Goal: Transaction & Acquisition: Book appointment/travel/reservation

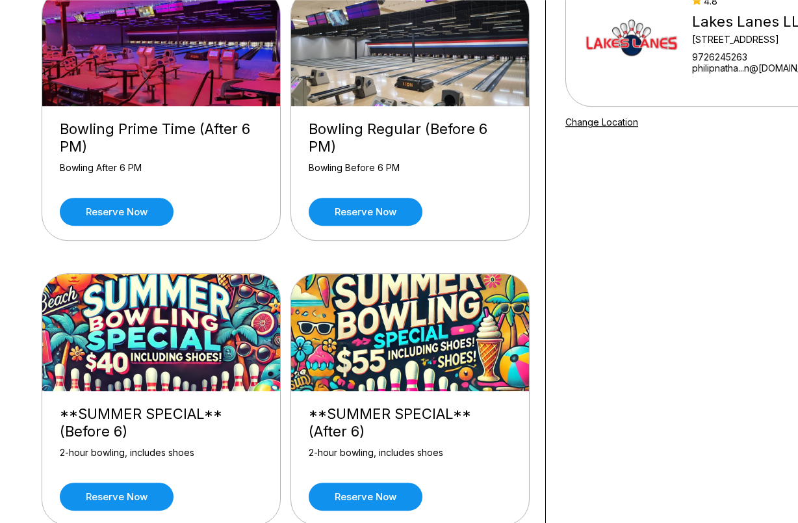
scroll to position [154, 0]
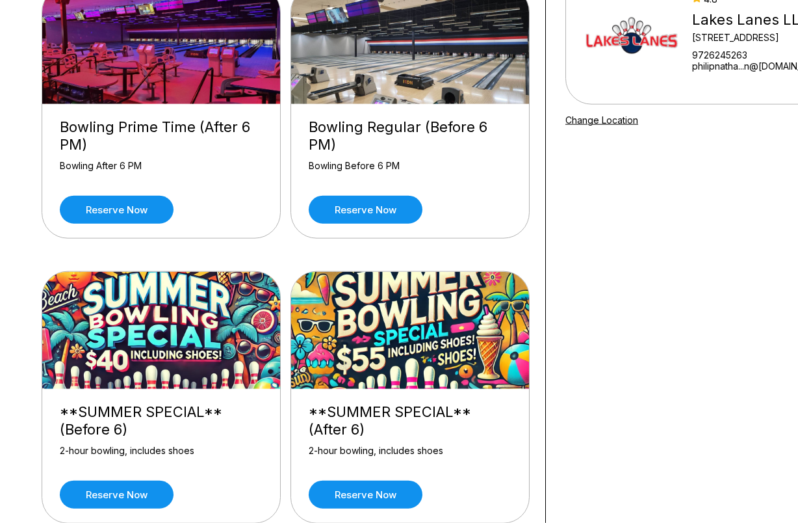
click at [177, 333] on img at bounding box center [161, 330] width 239 height 117
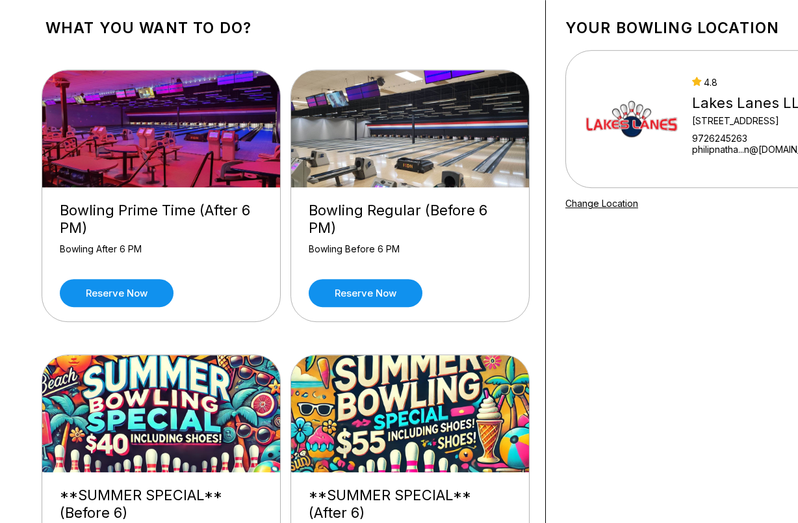
scroll to position [71, 0]
click at [194, 416] on img at bounding box center [161, 413] width 239 height 117
click at [192, 435] on img at bounding box center [161, 413] width 239 height 117
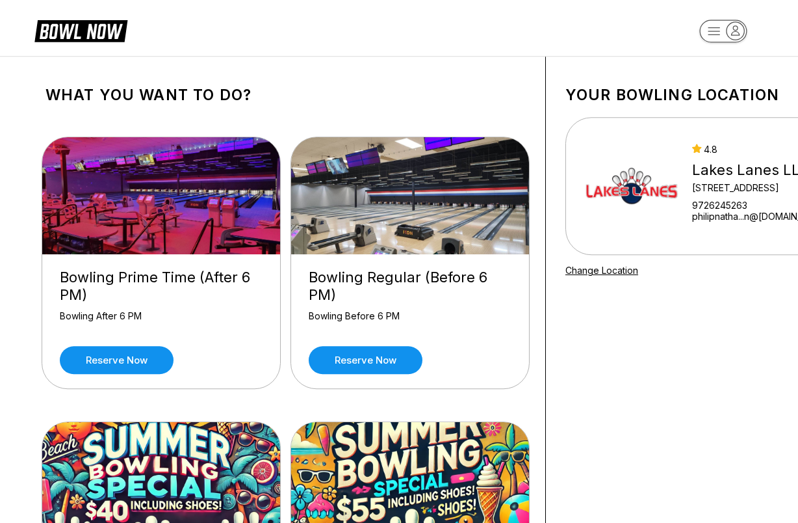
scroll to position [0, 0]
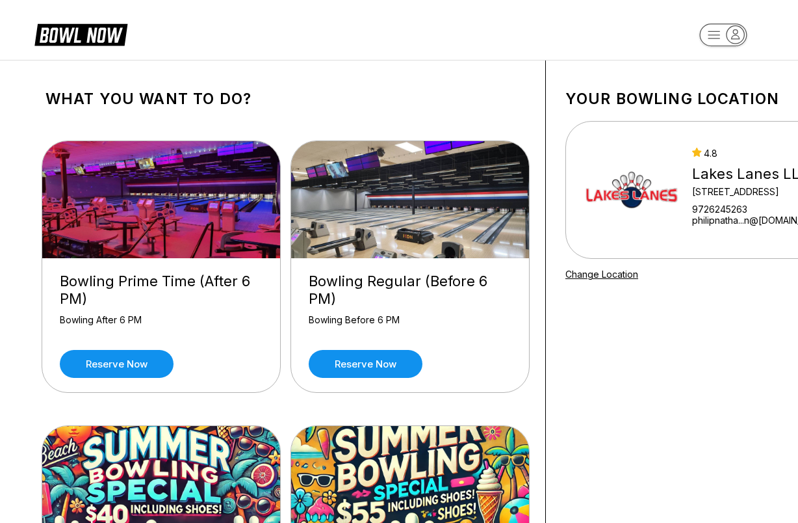
click at [388, 366] on link "Reserve now" at bounding box center [366, 364] width 114 height 28
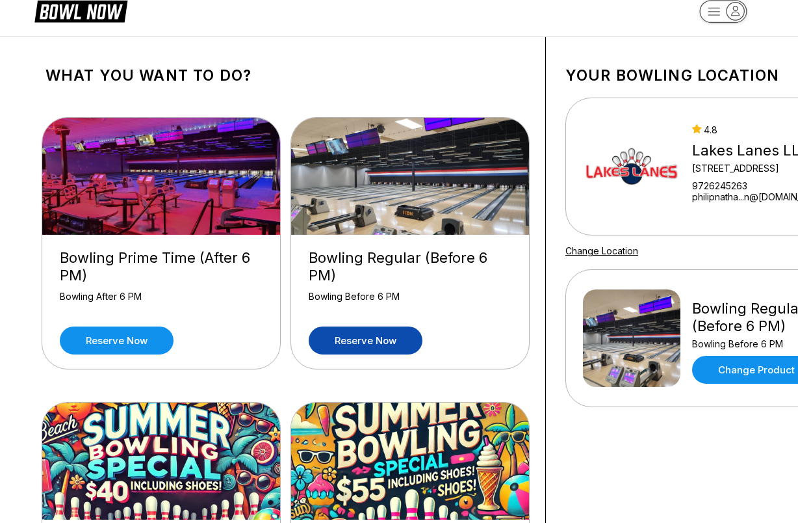
scroll to position [25, 0]
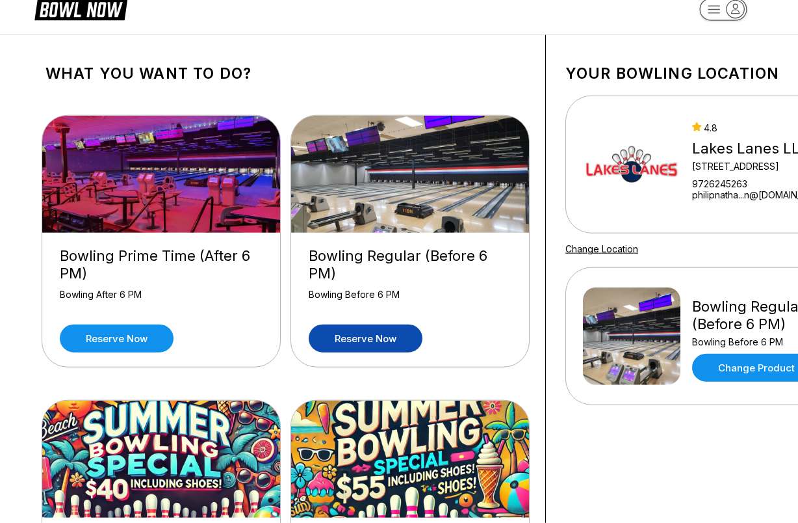
click at [189, 447] on img at bounding box center [161, 458] width 239 height 117
click at [181, 459] on img at bounding box center [161, 458] width 239 height 117
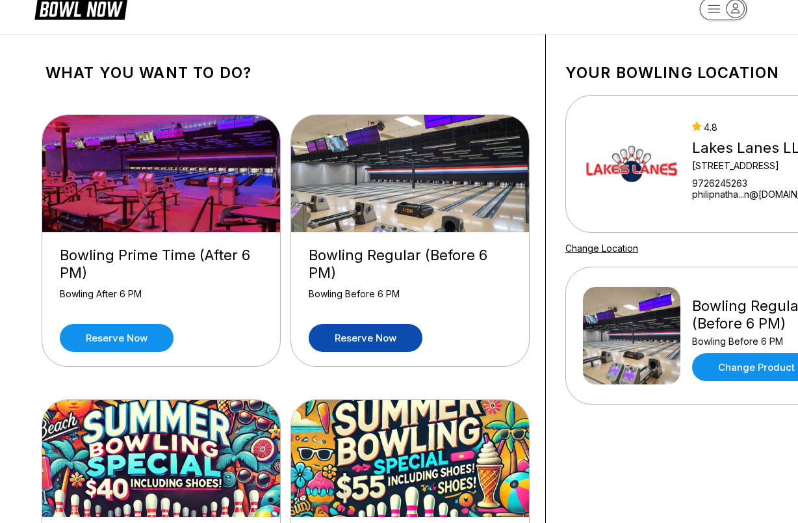
click at [199, 439] on img at bounding box center [161, 458] width 239 height 117
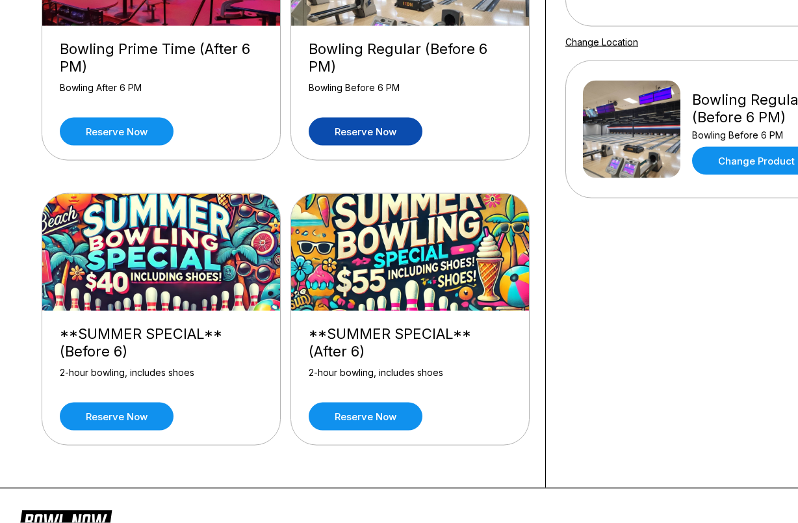
scroll to position [233, 0]
click at [168, 371] on div "2-hour bowling, includes shoes" at bounding box center [161, 377] width 203 height 23
click at [174, 344] on div "**SUMMER SPECIAL** (Before 6)" at bounding box center [161, 341] width 203 height 35
click at [175, 329] on div "**SUMMER SPECIAL** (Before 6)" at bounding box center [161, 341] width 203 height 35
click at [144, 410] on link "Reserve now" at bounding box center [117, 416] width 114 height 28
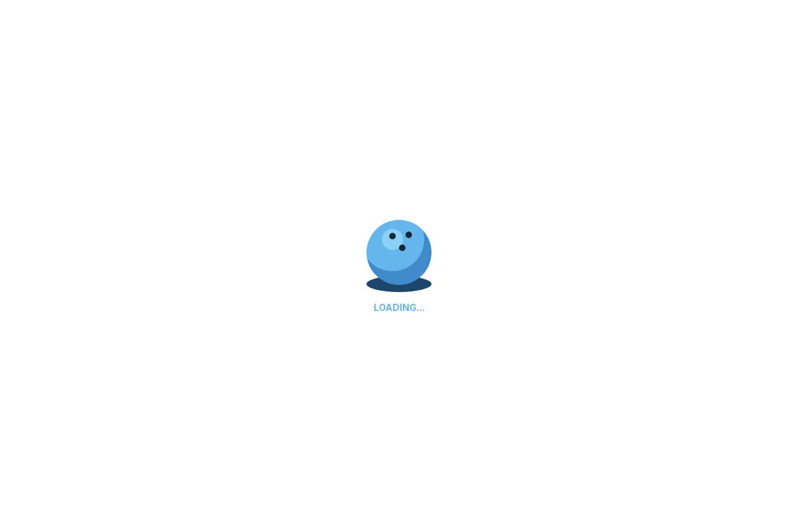
scroll to position [0, 0]
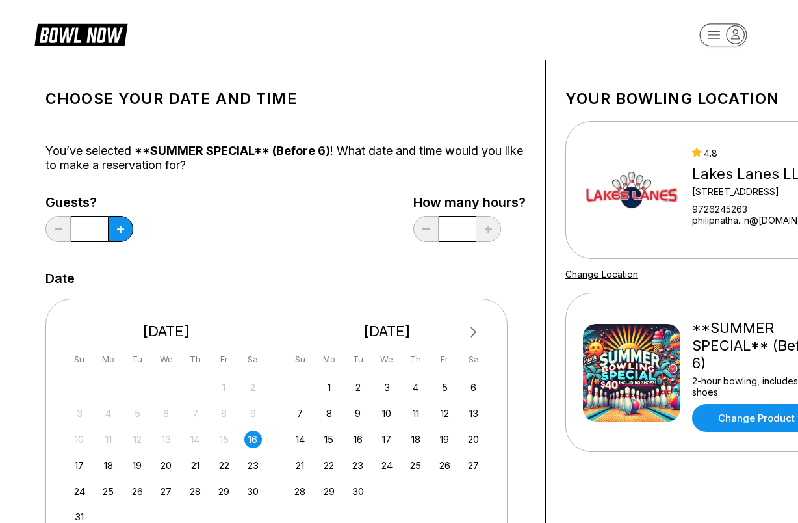
click at [118, 224] on button at bounding box center [120, 229] width 25 height 26
click at [117, 231] on icon at bounding box center [120, 229] width 7 height 7
click at [124, 223] on button at bounding box center [120, 229] width 25 height 26
type input "*"
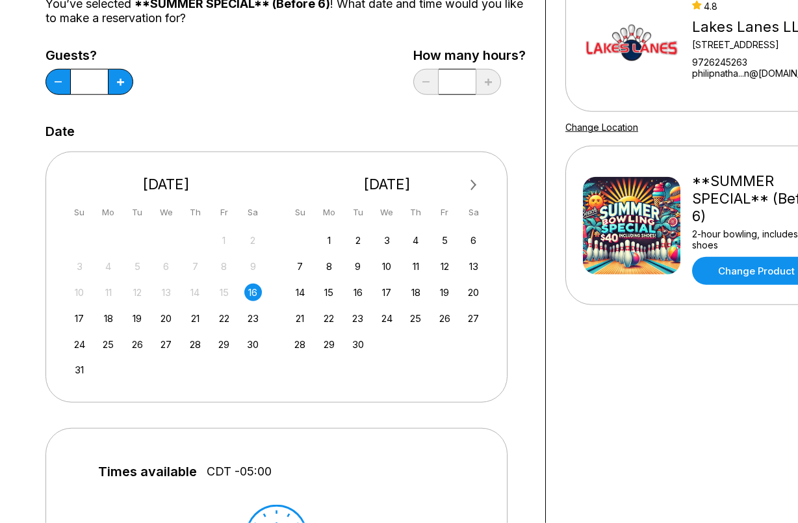
click at [464, 182] on button "Next Month" at bounding box center [474, 185] width 21 height 21
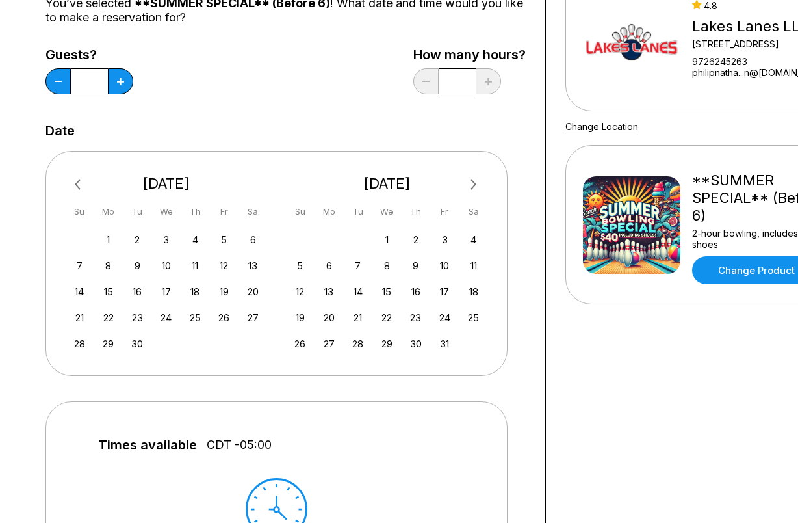
click at [417, 337] on div "30" at bounding box center [416, 344] width 18 height 18
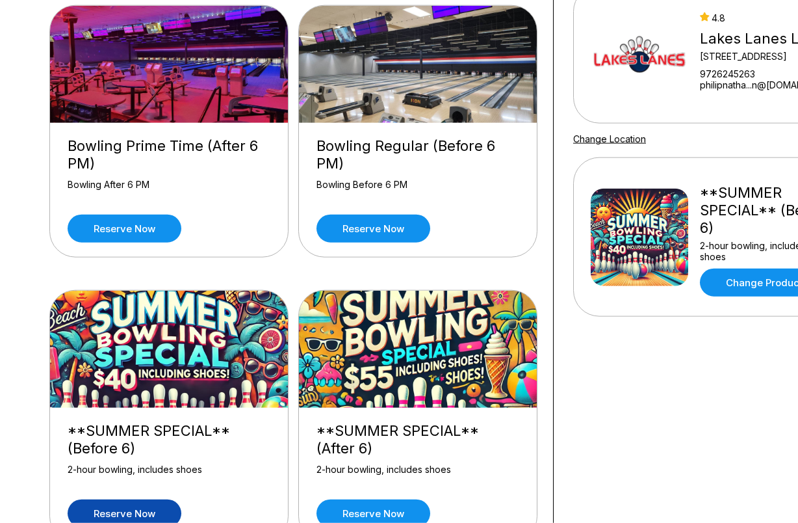
scroll to position [0, 0]
